Goal: Transaction & Acquisition: Register for event/course

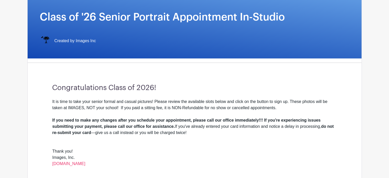
scroll to position [78, 0]
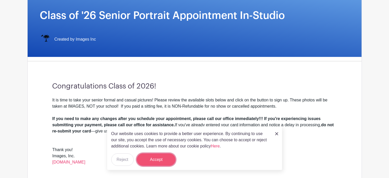
click at [162, 159] on button "Accept" at bounding box center [156, 159] width 39 height 12
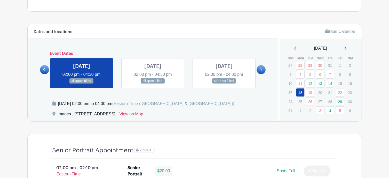
scroll to position [252, 0]
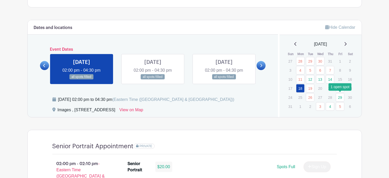
click at [342, 99] on link "29" at bounding box center [340, 97] width 9 height 9
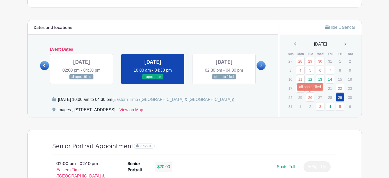
click at [308, 96] on link "26" at bounding box center [310, 97] width 9 height 9
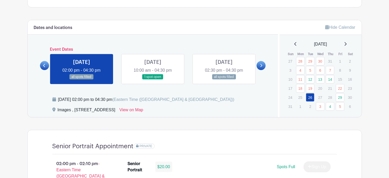
click at [153, 80] on link at bounding box center [153, 80] width 0 height 0
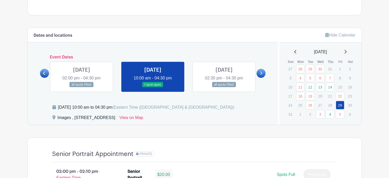
scroll to position [252, 0]
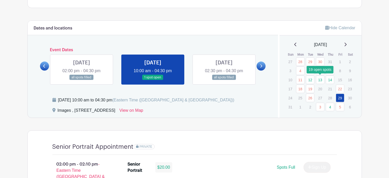
click at [319, 80] on link "13" at bounding box center [320, 79] width 9 height 9
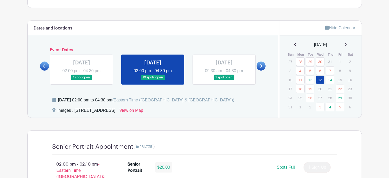
click at [347, 45] on icon at bounding box center [346, 45] width 2 height 4
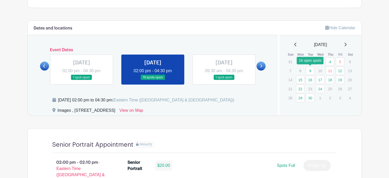
click at [311, 71] on link "9" at bounding box center [310, 70] width 9 height 9
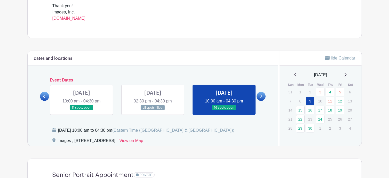
scroll to position [228, 0]
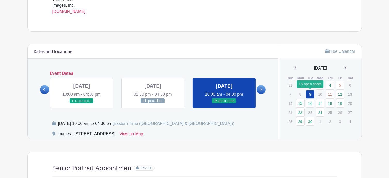
click at [310, 94] on link "9" at bounding box center [310, 94] width 9 height 9
click at [224, 104] on link at bounding box center [224, 104] width 0 height 0
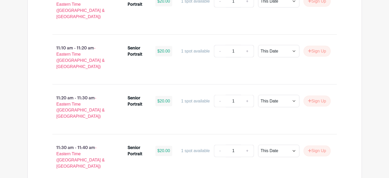
scroll to position [1355, 0]
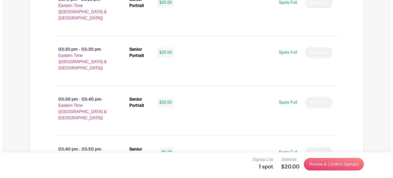
scroll to position [661, 0]
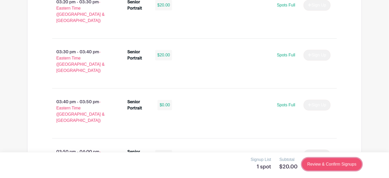
click at [326, 165] on link "Review & Confirm Signups" at bounding box center [332, 164] width 60 height 12
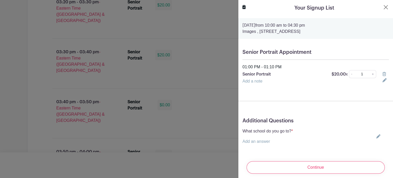
drag, startPoint x: 261, startPoint y: 29, endPoint x: 268, endPoint y: 32, distance: 8.3
click at [268, 32] on p "Images , [STREET_ADDRESS]" at bounding box center [316, 31] width 147 height 6
click at [336, 32] on p "Images , [STREET_ADDRESS]" at bounding box center [316, 31] width 147 height 6
copy p "[STREET_ADDRESS]"
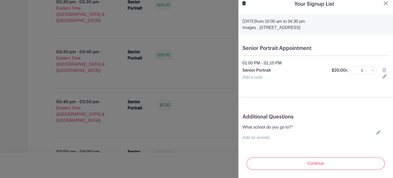
click at [253, 135] on link "Add an answer" at bounding box center [257, 137] width 28 height 4
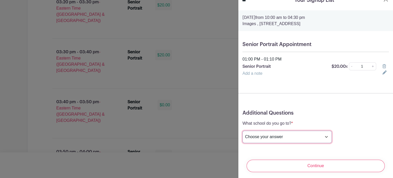
click at [259, 139] on select "Choose your answer [GEOGRAPHIC_DATA] High [PERSON_NAME] High [PERSON_NAME] High…" at bounding box center [287, 137] width 89 height 12
select select "3944"
click at [243, 131] on select "Choose your answer [GEOGRAPHIC_DATA] High [PERSON_NAME] High [PERSON_NAME] High…" at bounding box center [287, 137] width 89 height 12
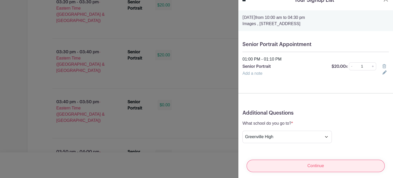
click at [308, 167] on input "Continue" at bounding box center [316, 165] width 138 height 12
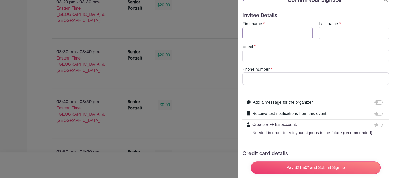
click at [265, 30] on input "First name" at bounding box center [278, 33] width 70 height 12
type input "[PERSON_NAME]"
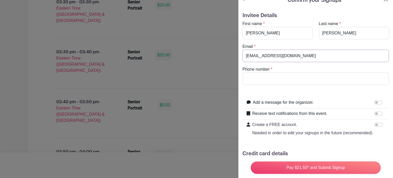
type input "[EMAIL_ADDRESS][DOMAIN_NAME]"
type input "8649793813"
click at [375, 112] on input "Receive text notifications from this event." at bounding box center [379, 113] width 8 height 4
checkbox input "true"
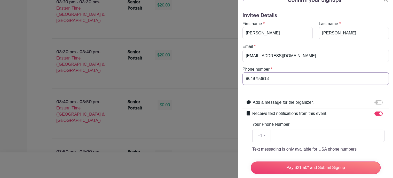
drag, startPoint x: 274, startPoint y: 74, endPoint x: 222, endPoint y: 72, distance: 52.0
click at [286, 136] on input "Your Phone Number" at bounding box center [328, 135] width 114 height 12
paste input "8649793813"
type input "8649793813"
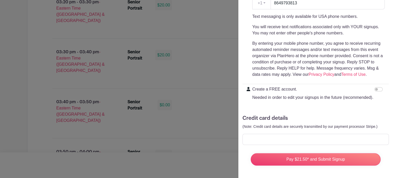
scroll to position [150, 0]
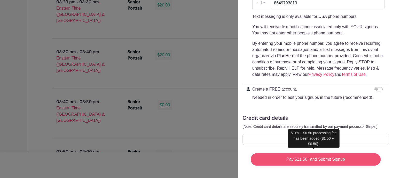
click at [338, 156] on input "Pay $21.50* and Submit Signup" at bounding box center [316, 159] width 130 height 12
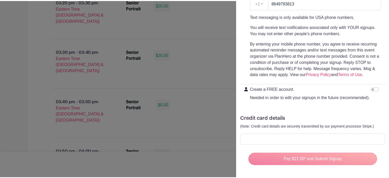
scroll to position [0, 0]
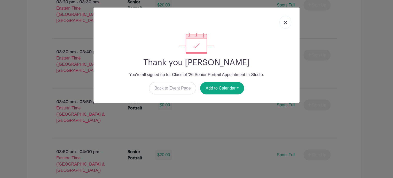
drag, startPoint x: 392, startPoint y: 97, endPoint x: 382, endPoint y: 38, distance: 60.2
click at [219, 85] on button "Add to Calendar" at bounding box center [222, 88] width 44 height 12
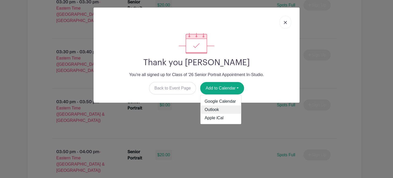
click at [212, 110] on link "Outlook" at bounding box center [221, 109] width 41 height 8
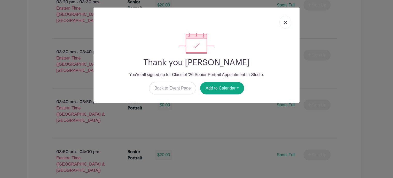
click at [284, 24] on img at bounding box center [285, 22] width 3 height 3
